Goal: Information Seeking & Learning: Learn about a topic

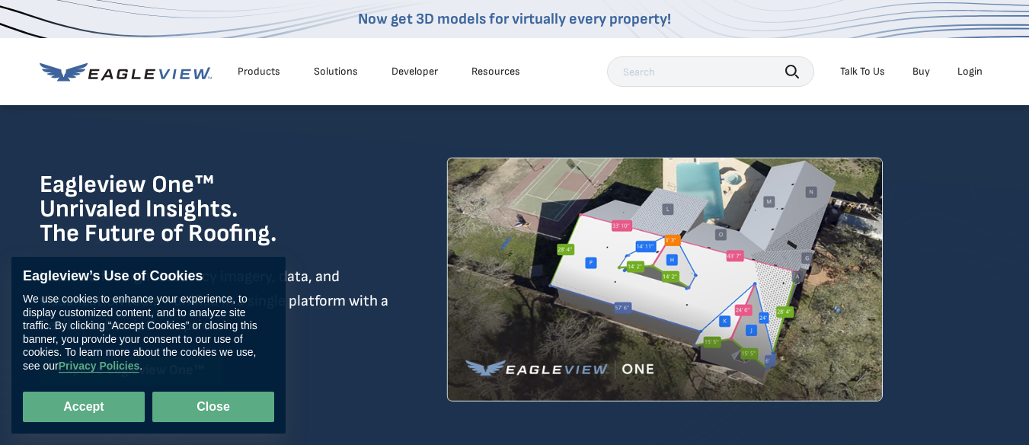
click at [193, 414] on button "Close" at bounding box center [213, 407] width 122 height 30
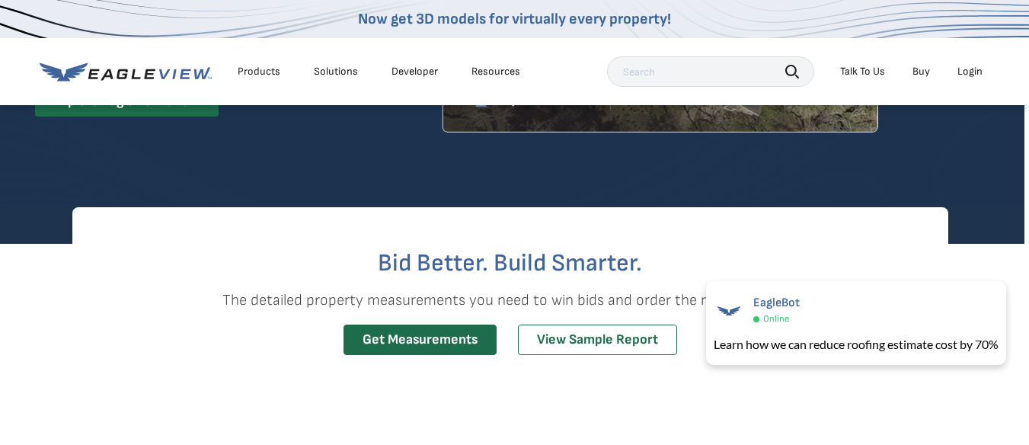
scroll to position [270, 5]
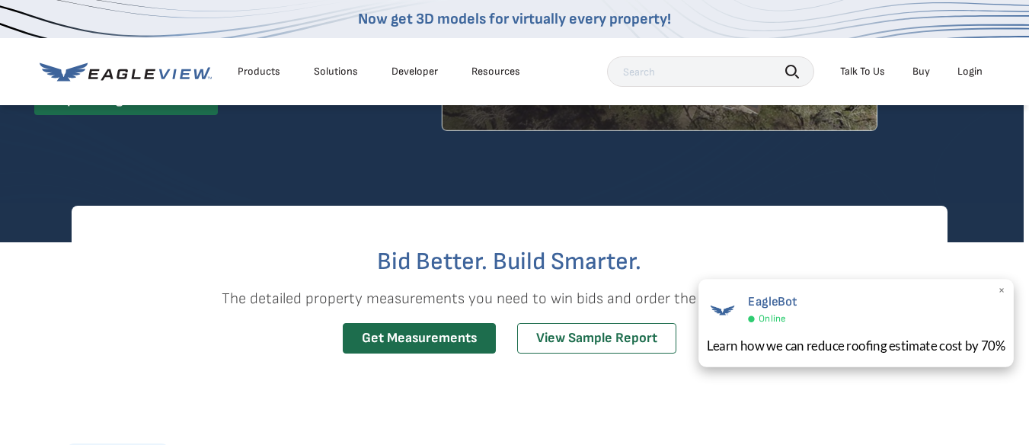
click at [753, 345] on div "Learn how we can reduce roofing estimate cost by 70%" at bounding box center [856, 345] width 299 height 19
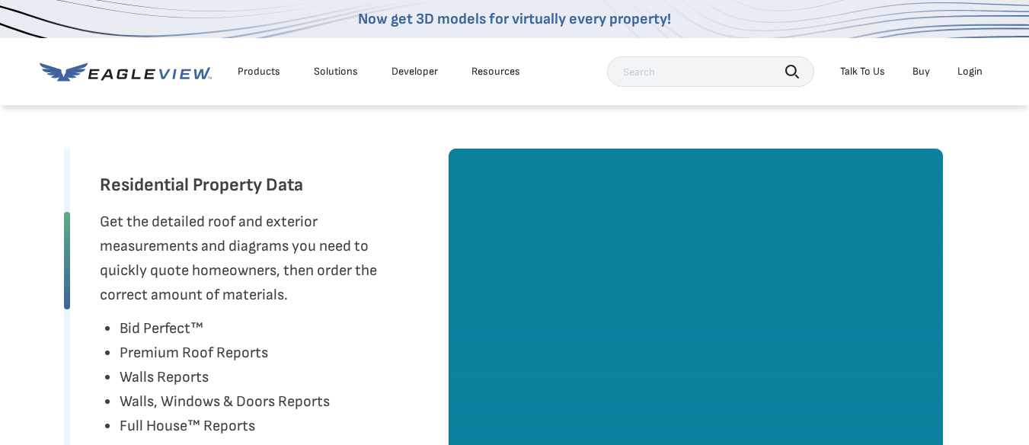
scroll to position [743, 5]
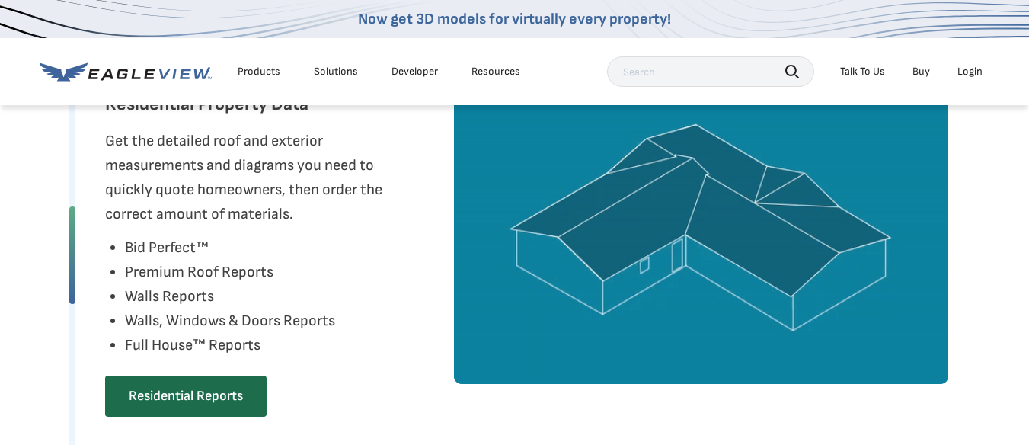
scroll to position [822, 0]
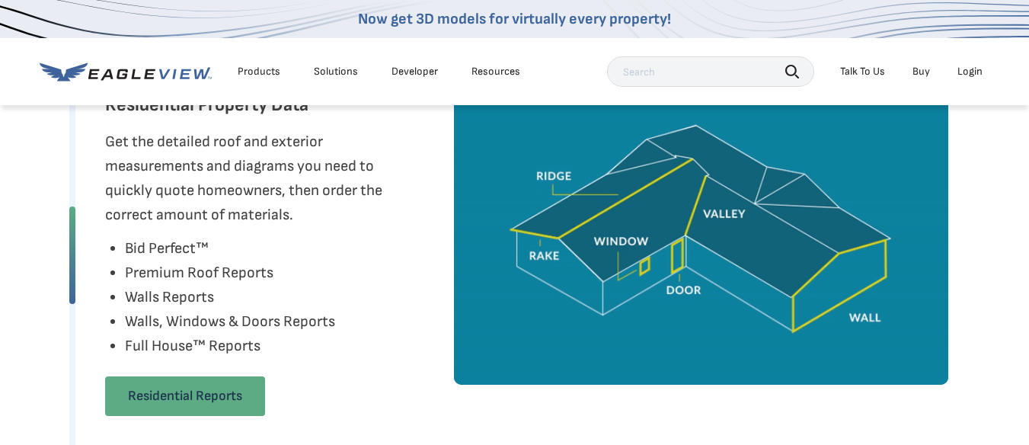
click at [184, 394] on link "Residential Reports" at bounding box center [185, 396] width 160 height 40
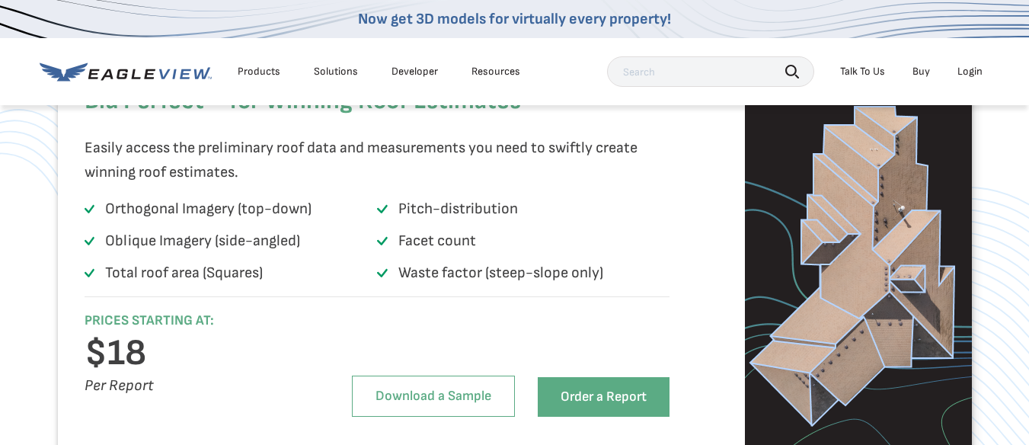
scroll to position [1077, 0]
click at [264, 68] on div "Products" at bounding box center [259, 72] width 43 height 14
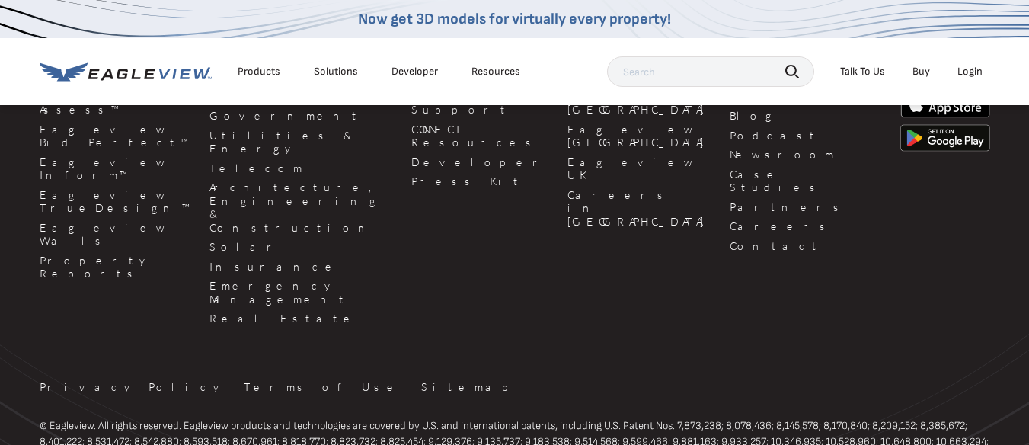
scroll to position [4428, 0]
click at [211, 261] on link "Insurance" at bounding box center [302, 268] width 184 height 14
